Goal: Understand process/instructions

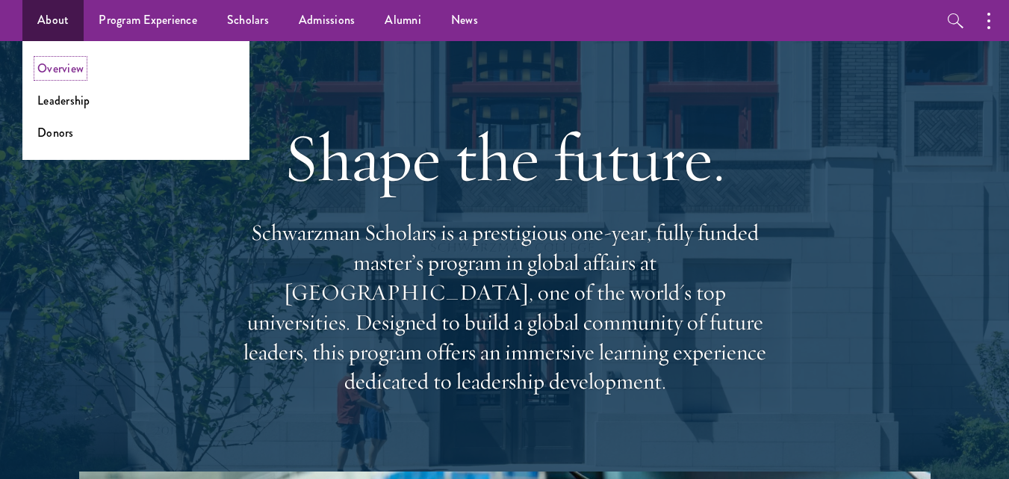
click at [69, 61] on link "Overview" at bounding box center [60, 68] width 46 height 17
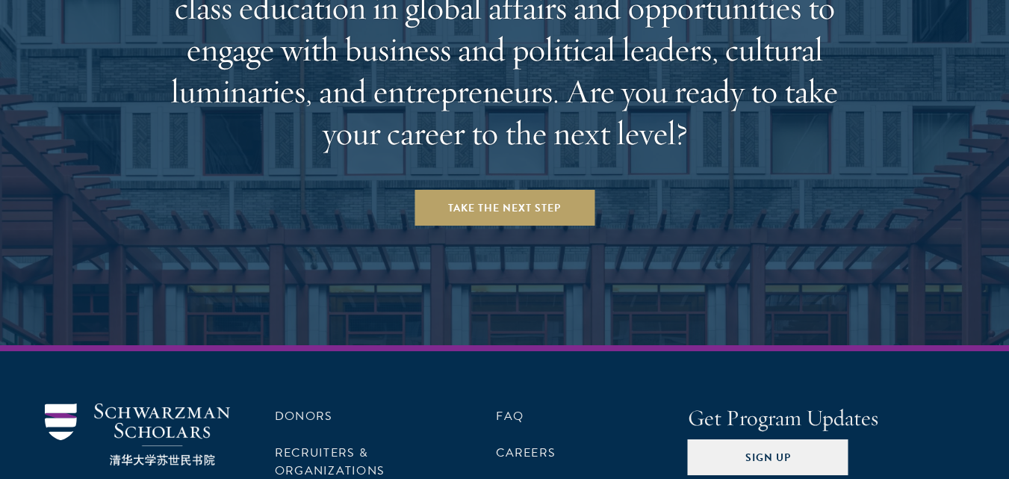
scroll to position [6217, 0]
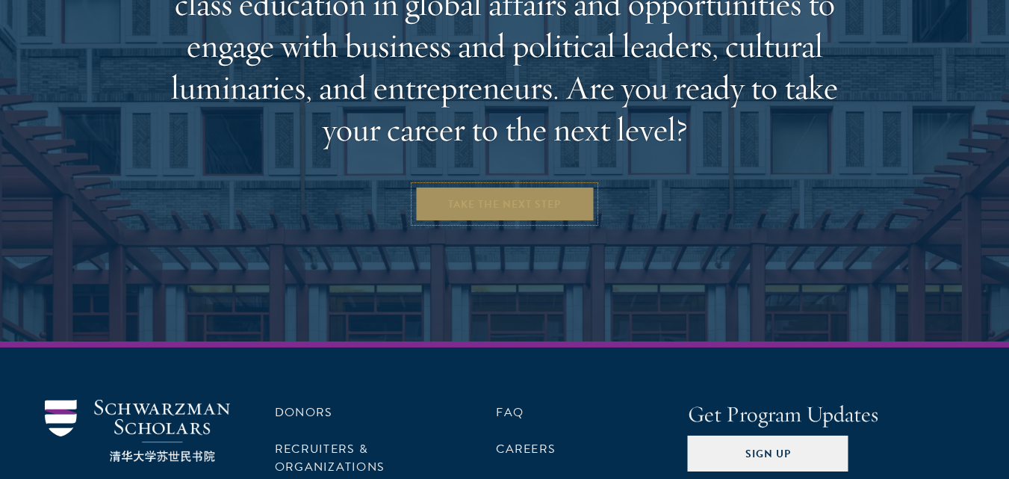
click at [532, 186] on link "Take the Next Step" at bounding box center [505, 204] width 180 height 36
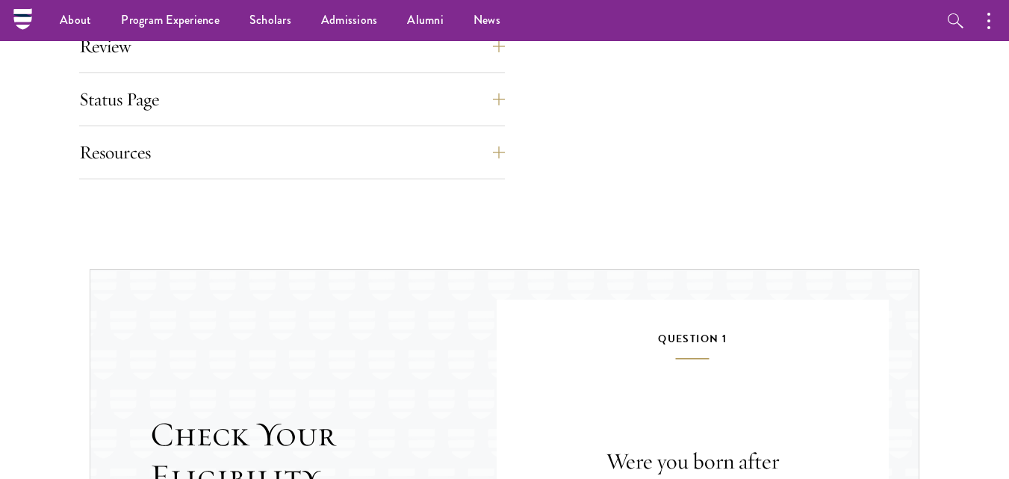
scroll to position [1270, 0]
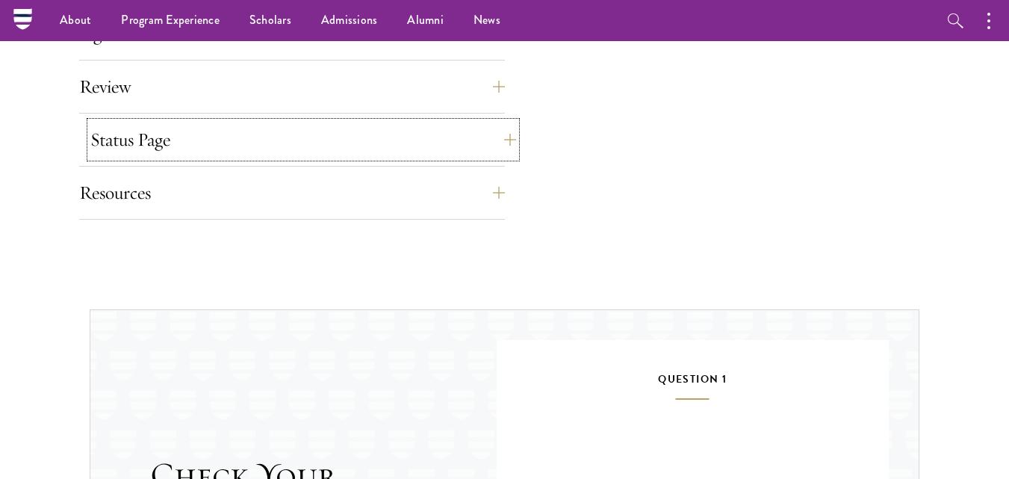
click at [92, 129] on button "Status Page" at bounding box center [303, 140] width 426 height 36
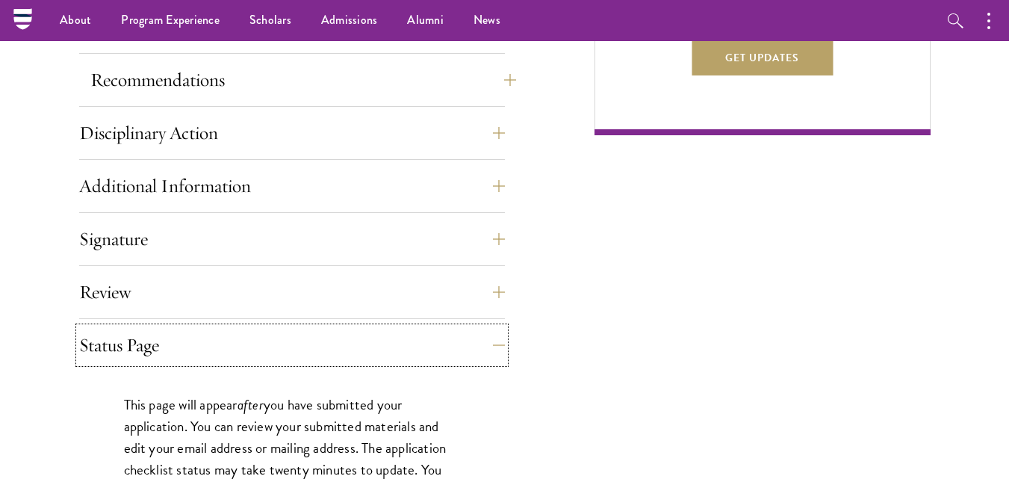
scroll to position [896, 0]
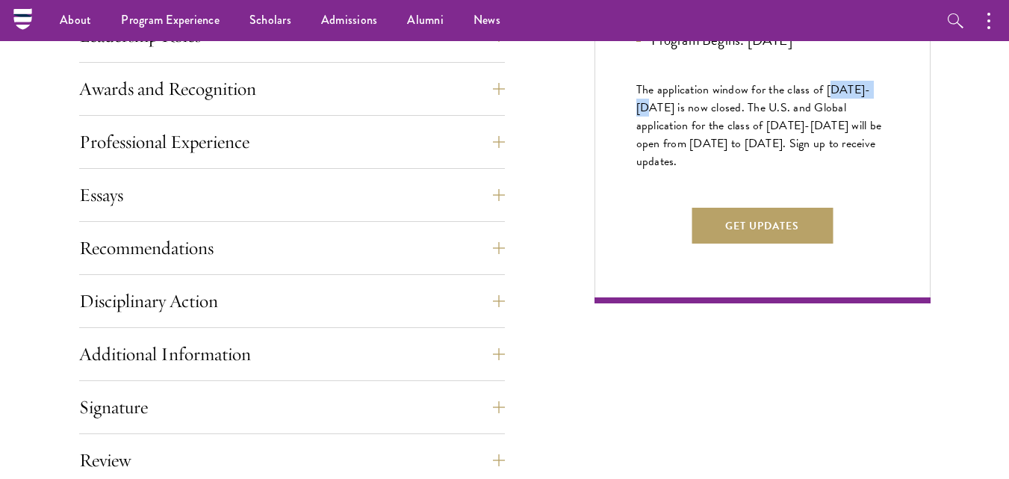
drag, startPoint x: 829, startPoint y: 130, endPoint x: 924, endPoint y: 124, distance: 95.1
click at [924, 124] on div "Next Selection Cycle U.S. / GLOBAL APPLICANTS Application Period: Apr 2026 - Se…" at bounding box center [763, 5] width 336 height 595
drag, startPoint x: 823, startPoint y: 132, endPoint x: 894, endPoint y: 135, distance: 71.0
click at [894, 135] on div "Next Selection Cycle U.S. / GLOBAL APPLICANTS Application Period: Apr 2026 - Se…" at bounding box center [763, 5] width 336 height 595
copy span "2026-2027"
